Goal: Find specific page/section: Find specific page/section

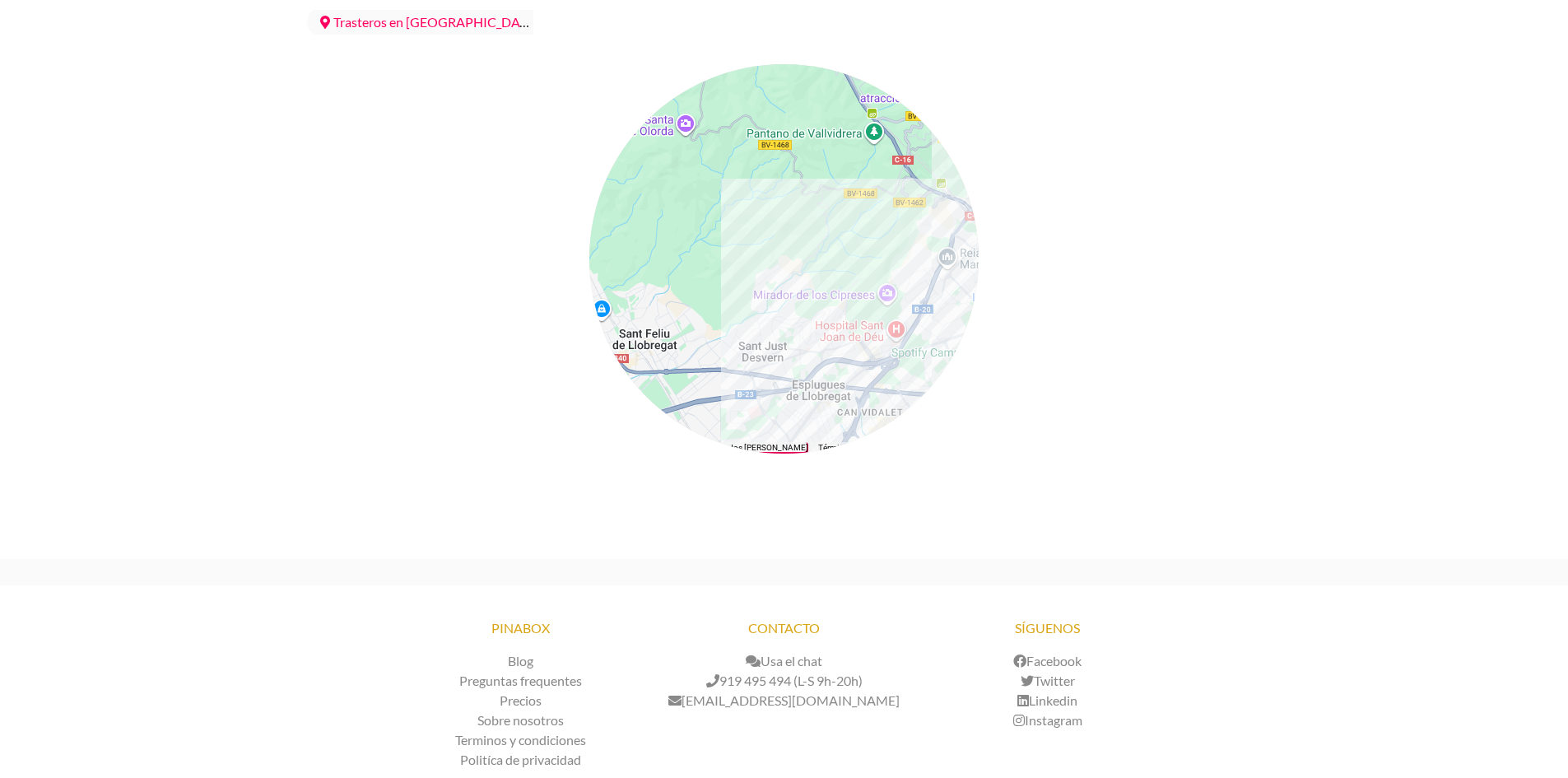
scroll to position [7005, 0]
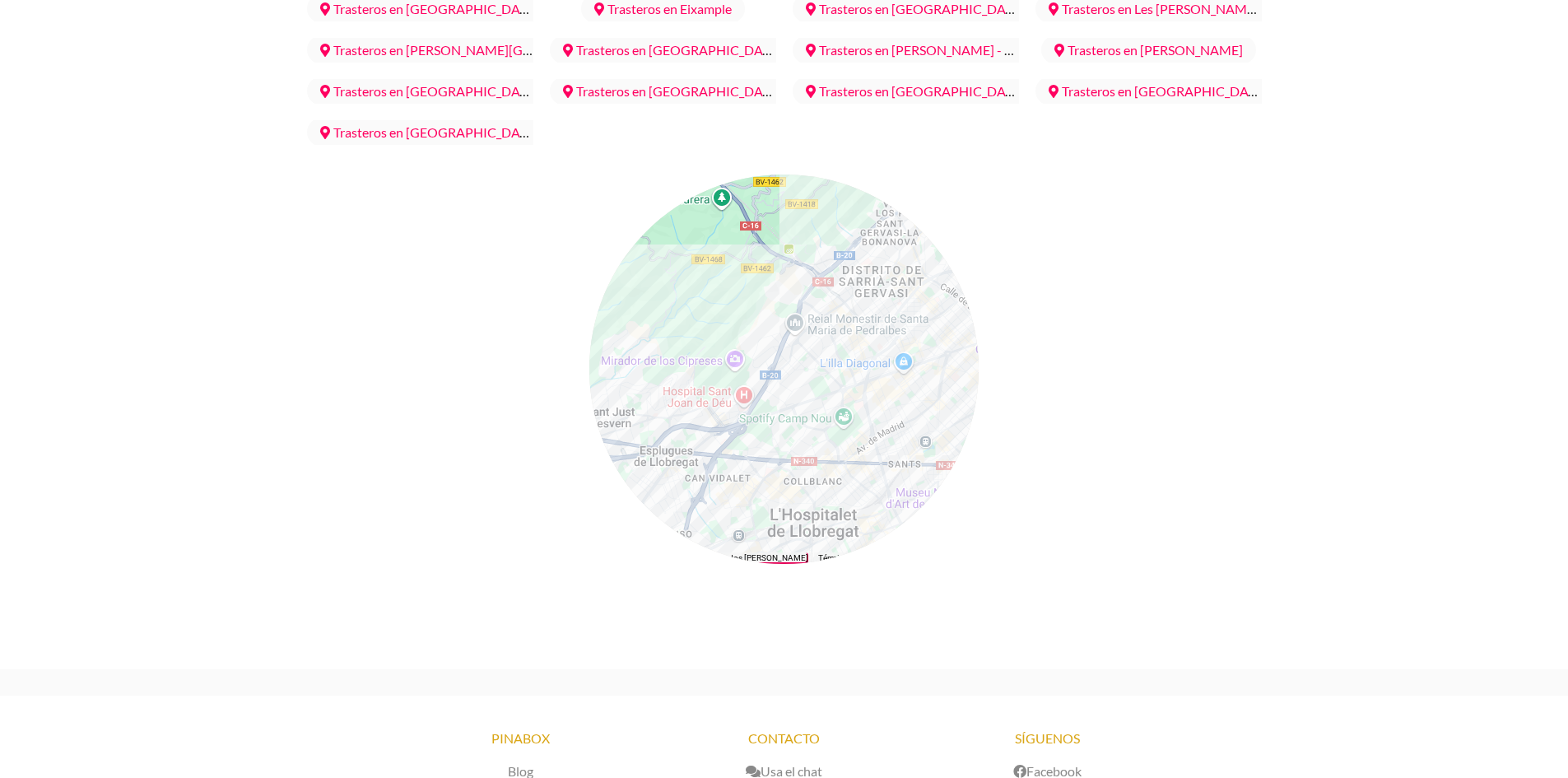
drag, startPoint x: 814, startPoint y: 298, endPoint x: 659, endPoint y: 252, distance: 161.7
click at [659, 252] on div at bounding box center [783, 368] width 389 height 389
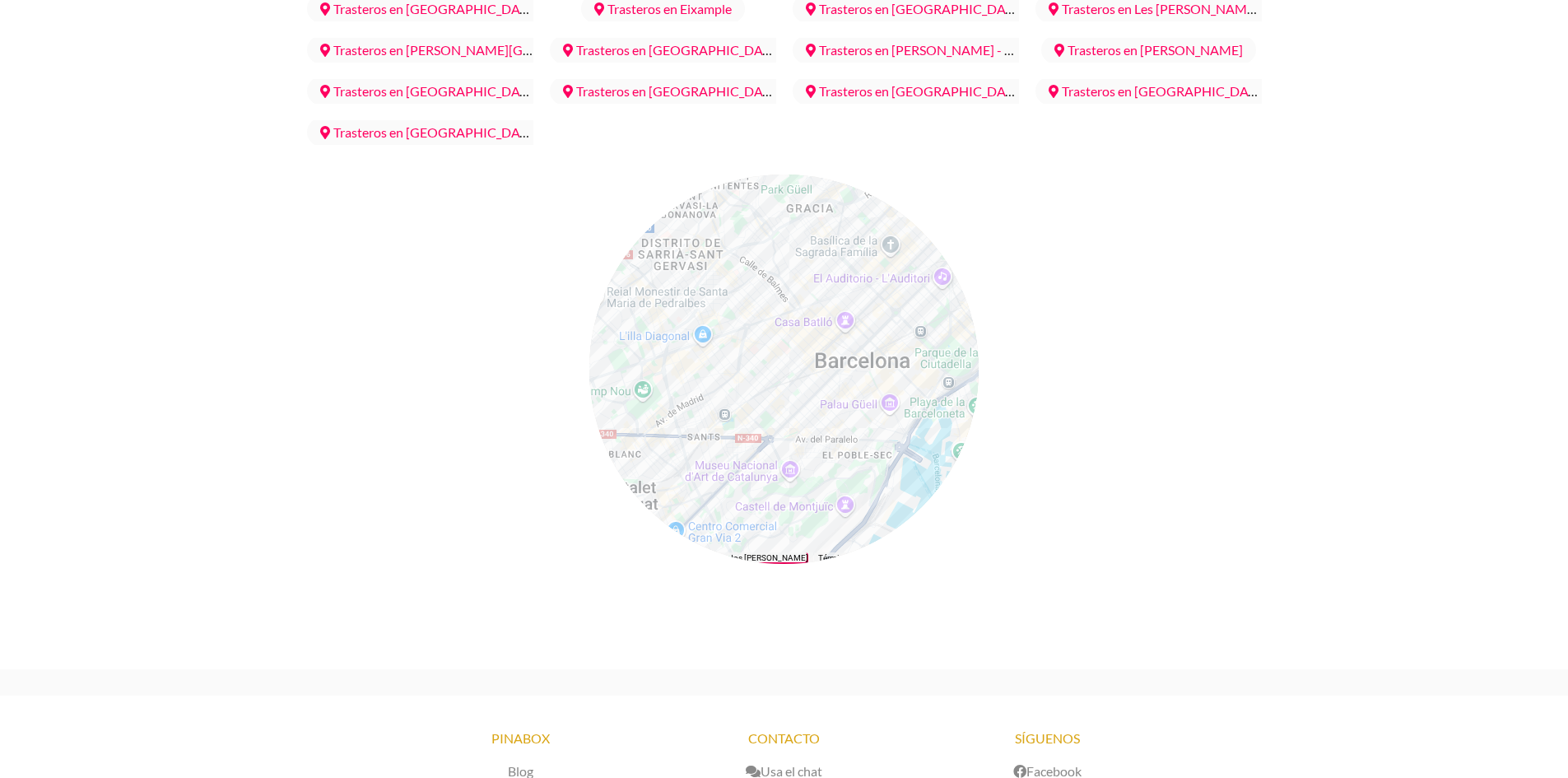
drag, startPoint x: 933, startPoint y: 305, endPoint x: 710, endPoint y: 273, distance: 225.3
click at [711, 273] on div at bounding box center [783, 368] width 389 height 389
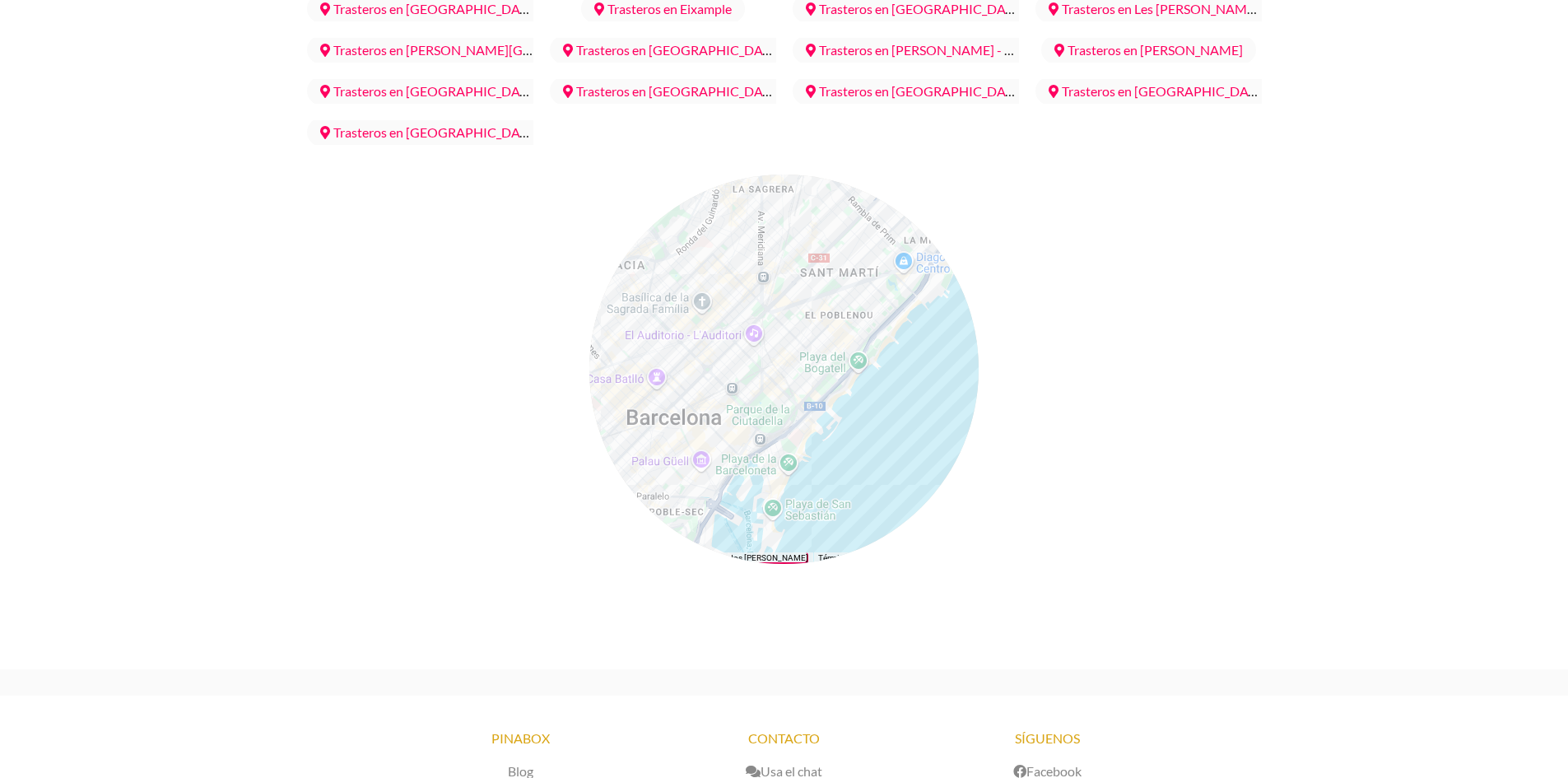
drag, startPoint x: 906, startPoint y: 318, endPoint x: 744, endPoint y: 381, distance: 173.8
click at [744, 381] on div at bounding box center [783, 368] width 389 height 389
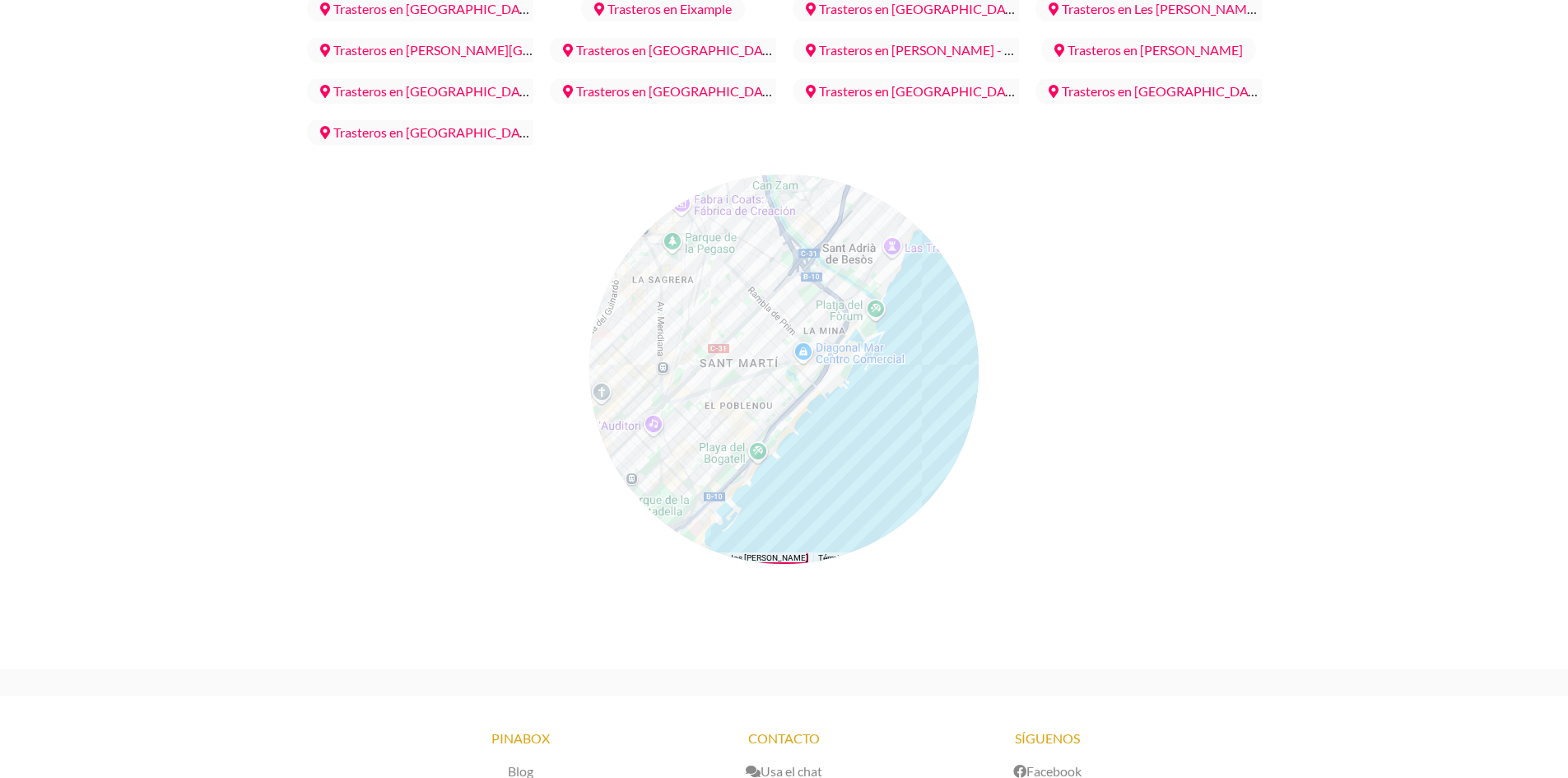
drag, startPoint x: 894, startPoint y: 270, endPoint x: 786, endPoint y: 362, distance: 141.9
click at [786, 362] on div at bounding box center [783, 368] width 389 height 389
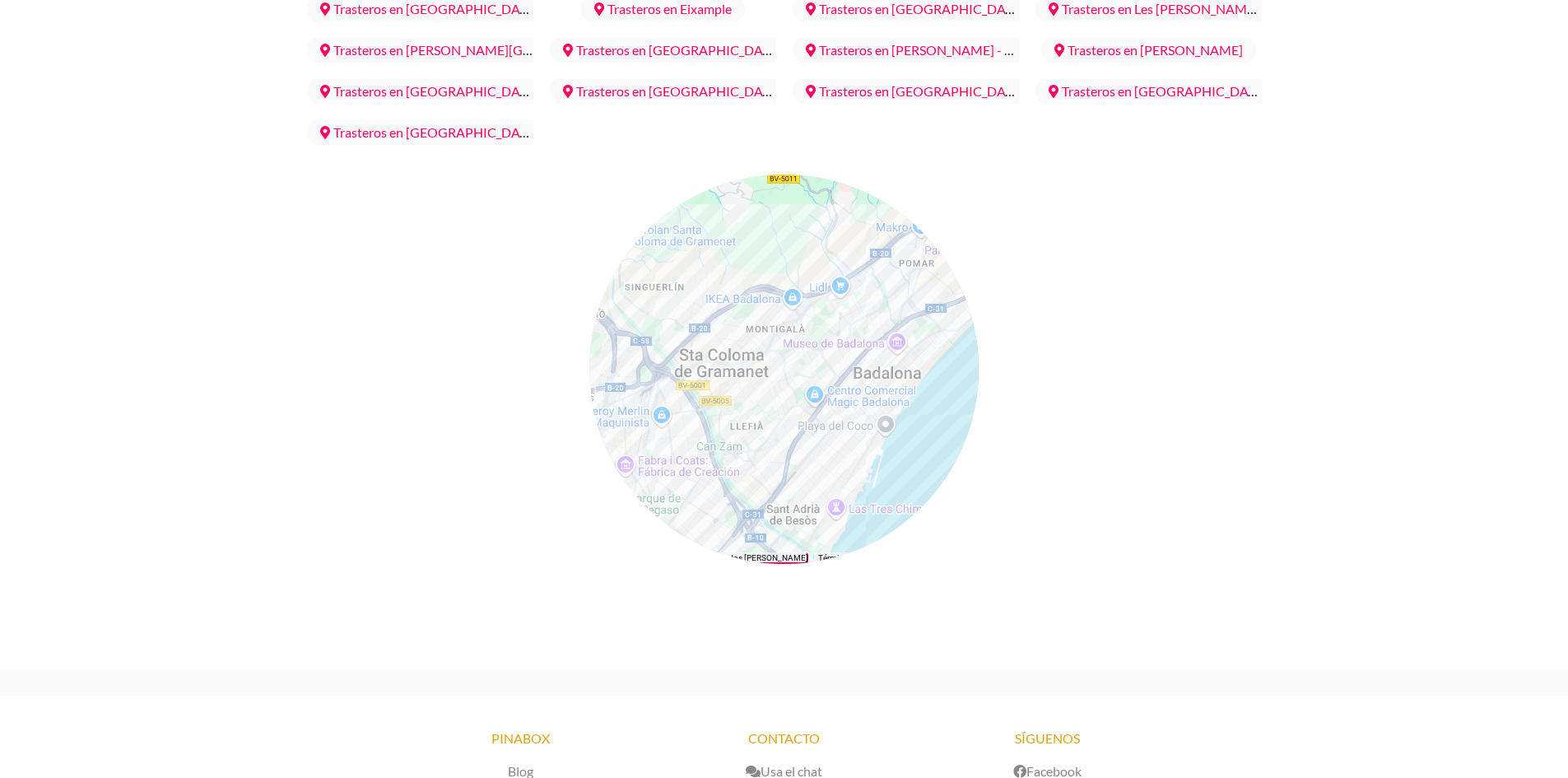
drag, startPoint x: 877, startPoint y: 119, endPoint x: 820, endPoint y: 384, distance: 271.1
click at [820, 384] on div at bounding box center [783, 368] width 389 height 389
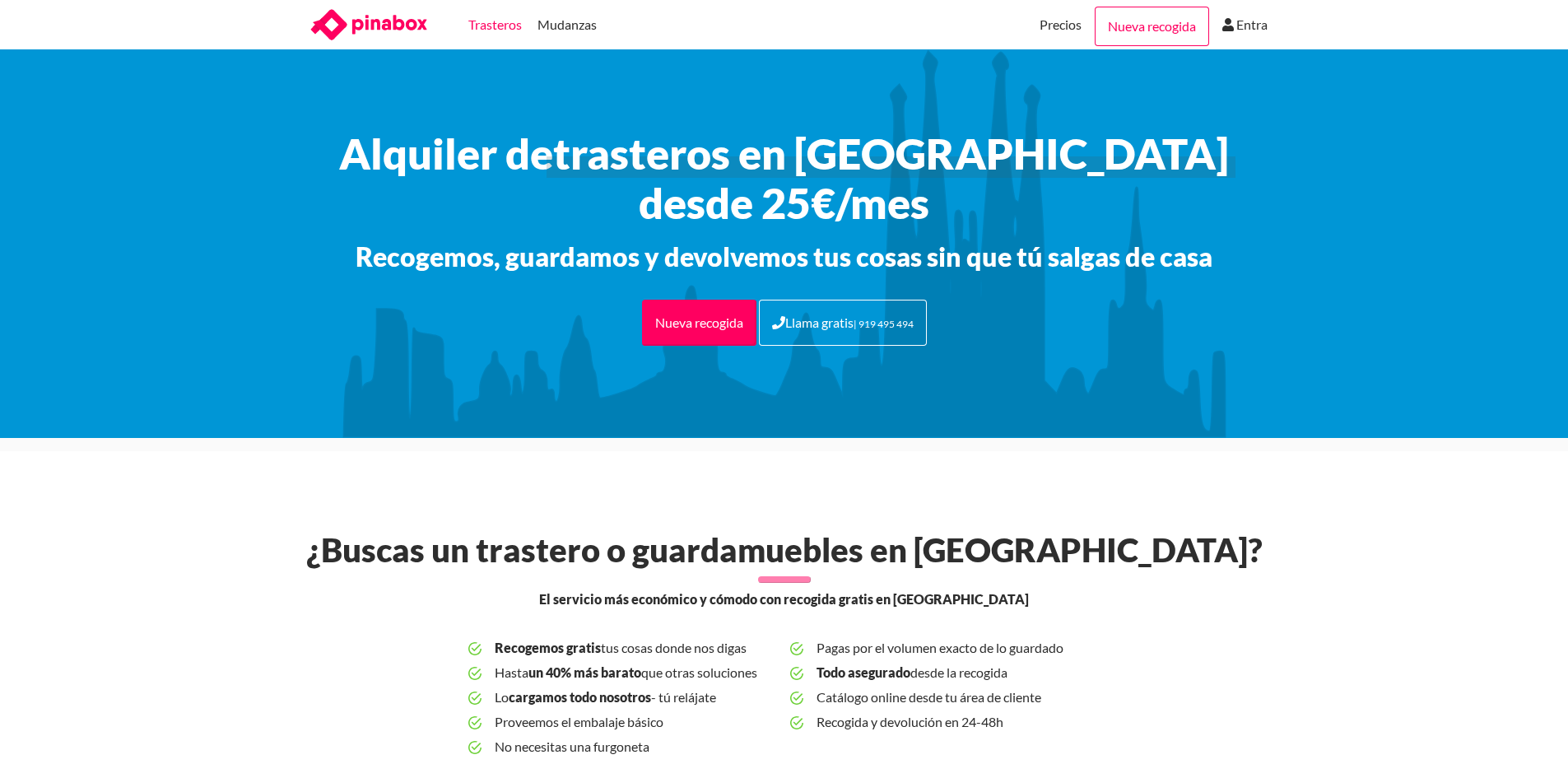
click at [495, 27] on link "Trasteros" at bounding box center [495, 25] width 53 height 50
